Goal: Information Seeking & Learning: Learn about a topic

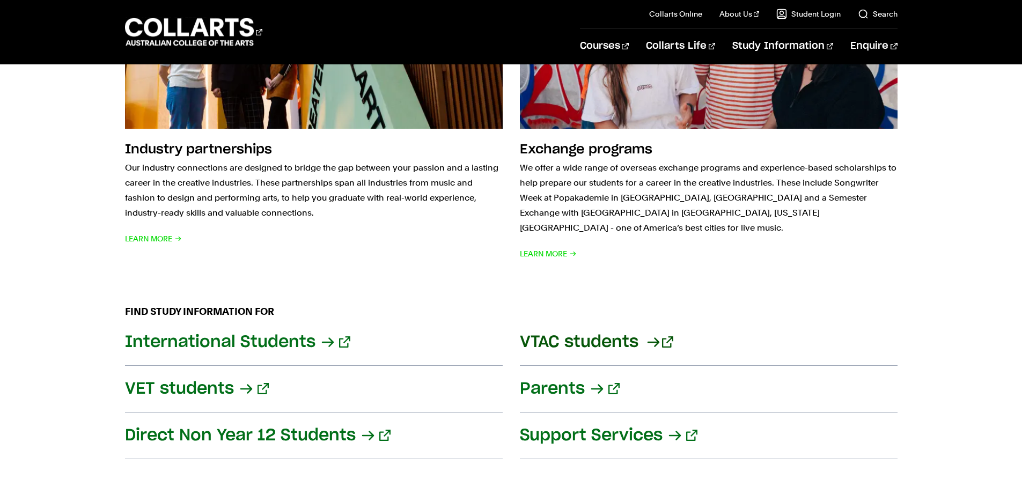
scroll to position [1079, 0]
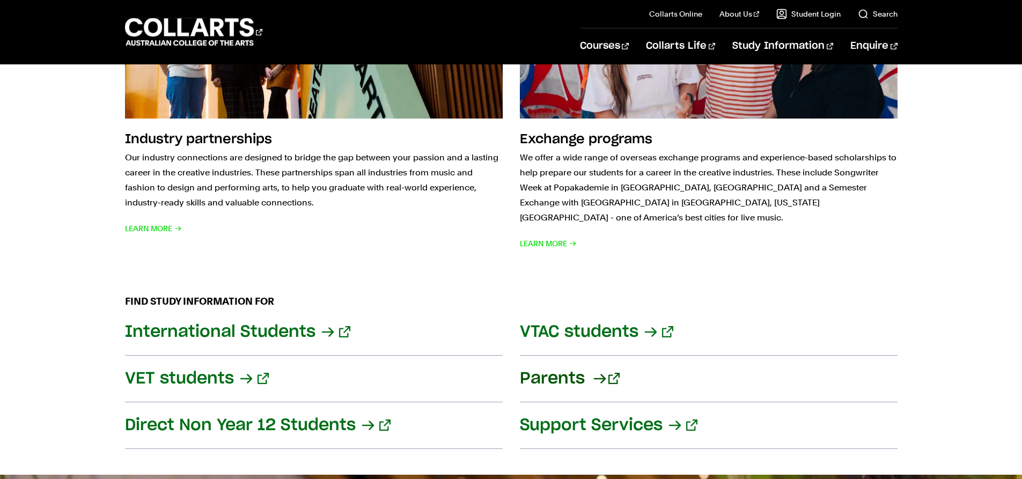
click at [580, 365] on link "Parents" at bounding box center [709, 379] width 378 height 47
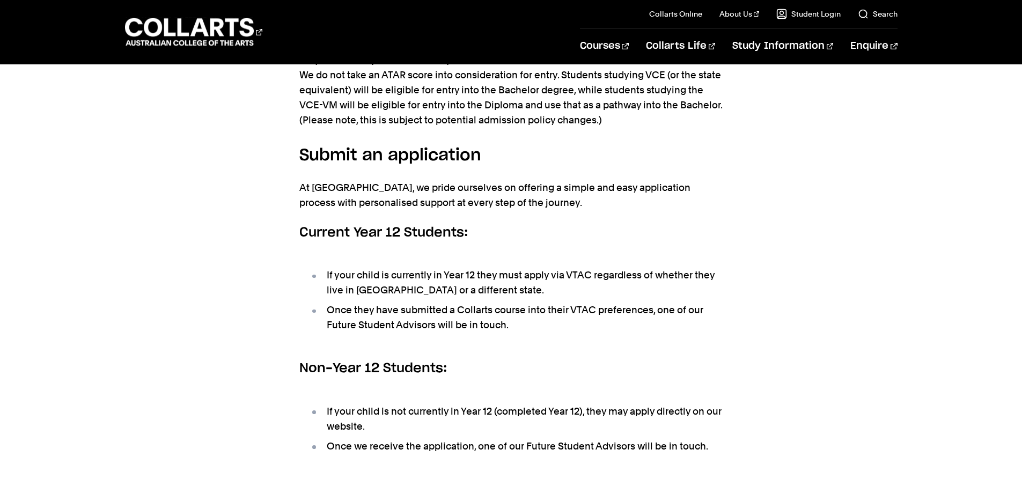
scroll to position [1836, 0]
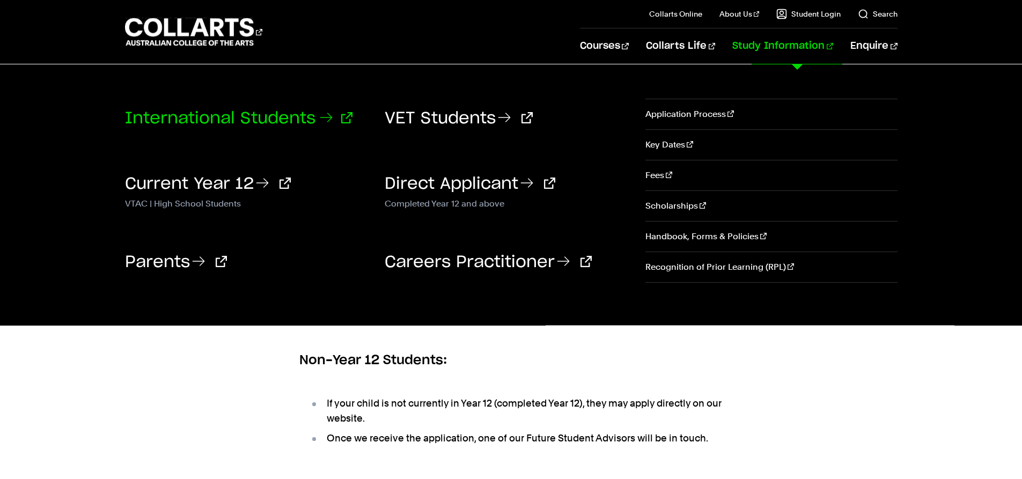
click at [275, 117] on link "International Students" at bounding box center [238, 118] width 227 height 16
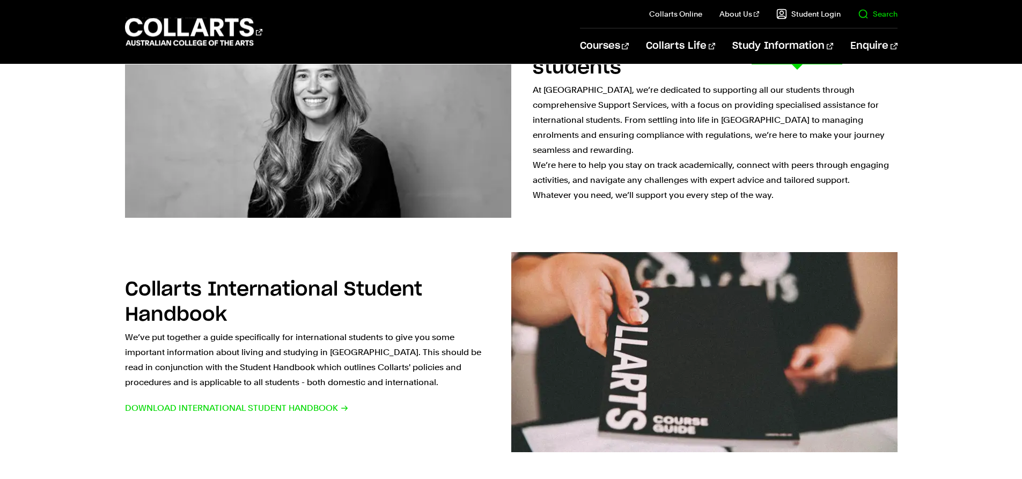
scroll to position [277, 0]
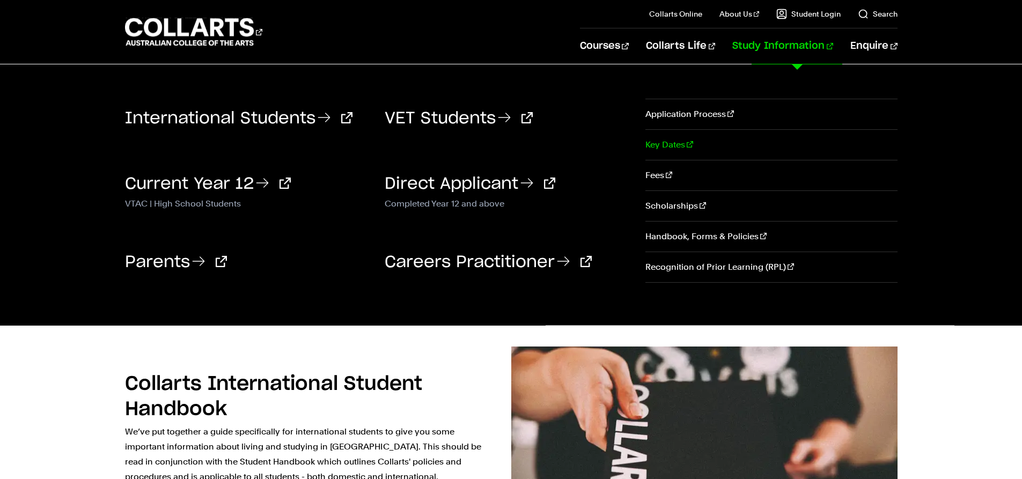
click at [658, 145] on link "Key Dates" at bounding box center [771, 145] width 252 height 30
